Goal: Transaction & Acquisition: Purchase product/service

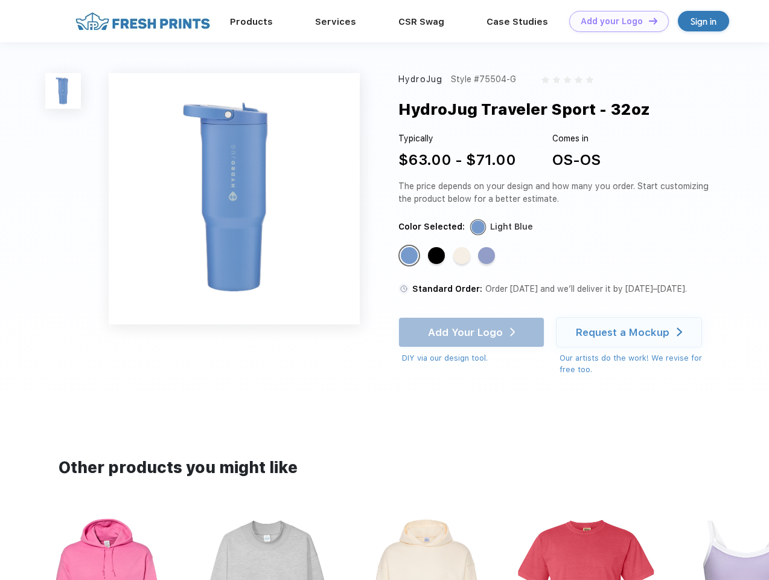
click at [615, 21] on link "Add your Logo Design Tool" at bounding box center [619, 21] width 100 height 21
click at [0, 0] on div "Design Tool" at bounding box center [0, 0] width 0 height 0
click at [648, 21] on link "Add your Logo Design Tool" at bounding box center [619, 21] width 100 height 21
click at [63, 91] on img at bounding box center [63, 91] width 36 height 36
click at [411, 256] on div "Standard Color" at bounding box center [409, 255] width 17 height 17
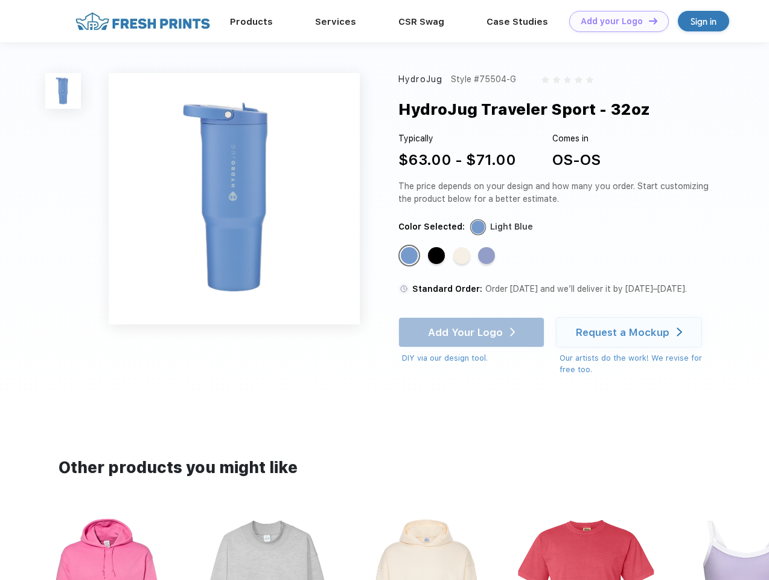
click at [438, 256] on div "Standard Color" at bounding box center [436, 255] width 17 height 17
click at [463, 256] on div "Standard Color" at bounding box center [461, 255] width 17 height 17
click at [488, 256] on div "Standard Color" at bounding box center [486, 255] width 17 height 17
click at [473, 332] on div "Add Your Logo DIY via our design tool. Ah shoot! This product isn't up in our d…" at bounding box center [472, 340] width 146 height 47
click at [631, 332] on div "Request a Mockup" at bounding box center [623, 332] width 94 height 12
